Goal: Navigation & Orientation: Find specific page/section

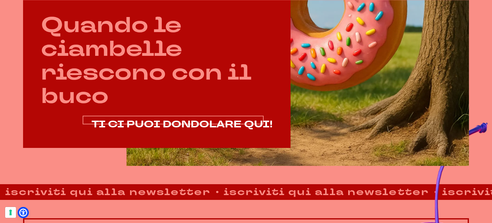
scroll to position [352, 0]
click at [198, 123] on span "TI CI PUOI DONDOLARE QUI!" at bounding box center [182, 123] width 181 height 13
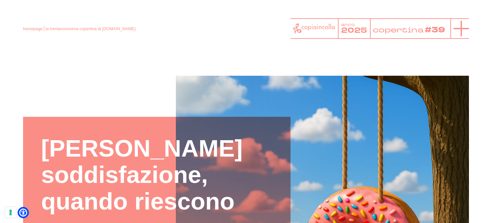
scroll to position [1, 0]
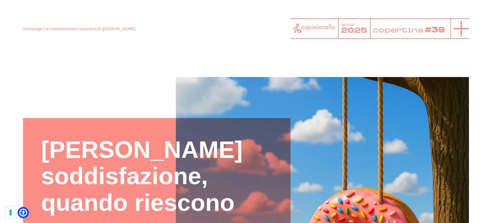
click at [460, 27] on icon at bounding box center [461, 28] width 15 height 15
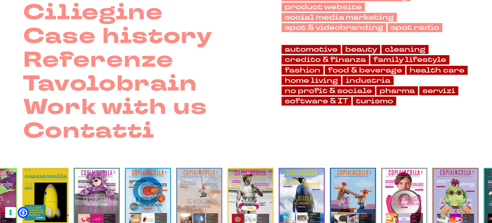
scroll to position [96, 0]
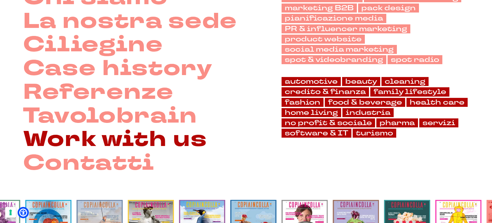
click at [123, 145] on link "Work with us" at bounding box center [115, 140] width 184 height 24
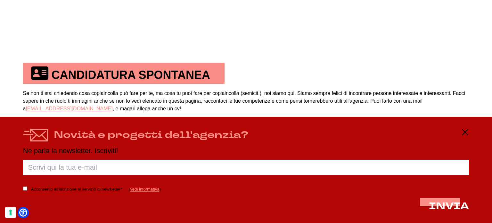
scroll to position [404, 0]
click at [464, 128] on icon at bounding box center [465, 132] width 8 height 8
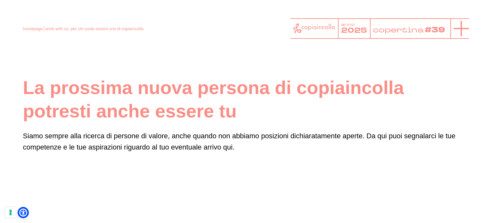
scroll to position [0, 0]
click at [464, 29] on icon at bounding box center [461, 28] width 15 height 15
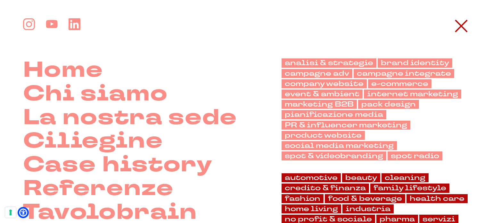
scroll to position [0, 0]
click at [343, 141] on link "social media marketing" at bounding box center [339, 145] width 115 height 9
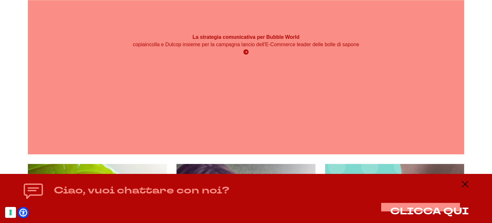
scroll to position [737, 0]
